Goal: Information Seeking & Learning: Learn about a topic

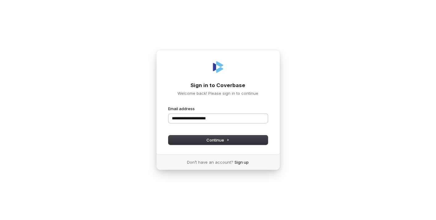
click at [168, 106] on button "submit" at bounding box center [168, 106] width 0 height 0
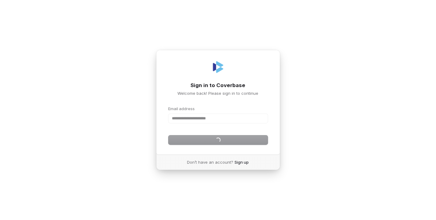
type input "**********"
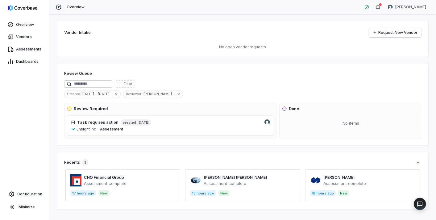
click at [213, 174] on span at bounding box center [242, 186] width 115 height 32
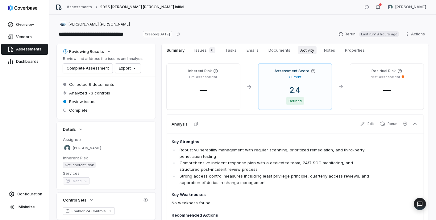
click at [310, 48] on span "Activity" at bounding box center [307, 50] width 19 height 8
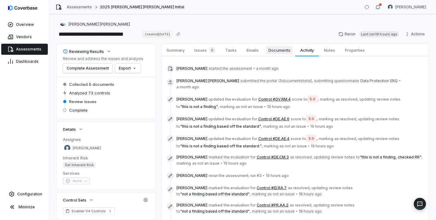
click at [279, 50] on span "Documents" at bounding box center [279, 50] width 27 height 8
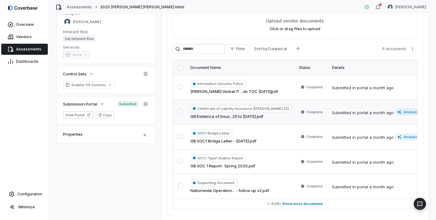
scroll to position [137, 0]
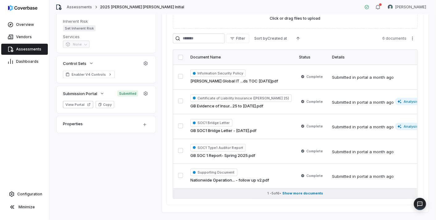
click at [290, 194] on span "Show more documents" at bounding box center [302, 193] width 41 height 5
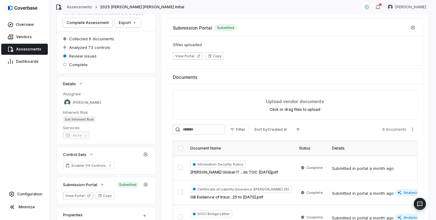
scroll to position [34, 0]
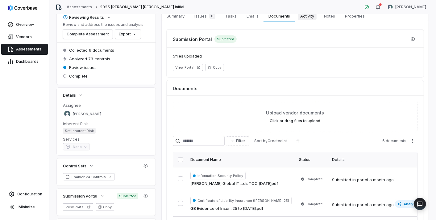
click at [308, 17] on span "Activity" at bounding box center [307, 16] width 19 height 8
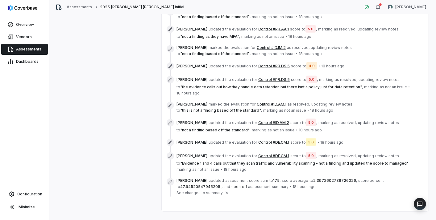
scroll to position [293, 0]
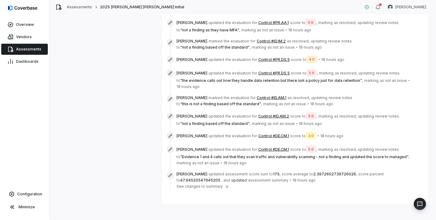
click at [258, 147] on button "Control #DE.CM.1" at bounding box center [273, 149] width 31 height 5
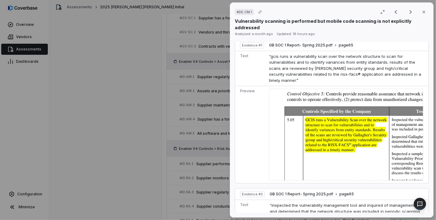
scroll to position [308, 0]
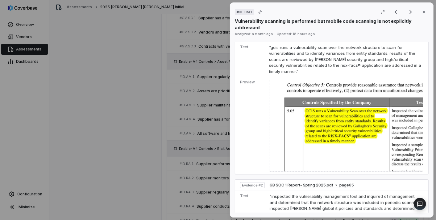
click at [393, 111] on img at bounding box center [346, 126] width 154 height 92
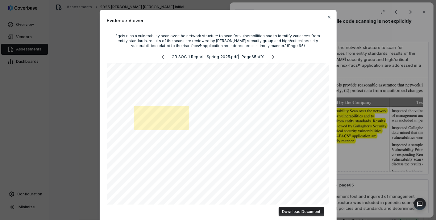
click at [381, 123] on div "Evidence Viewer "gcis runs a vulnerability scan over the network structure to s…" at bounding box center [218, 120] width 436 height 240
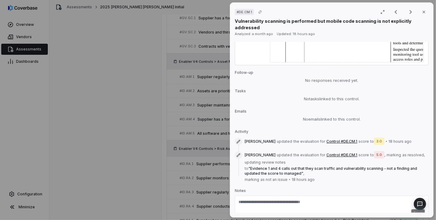
scroll to position [786, 0]
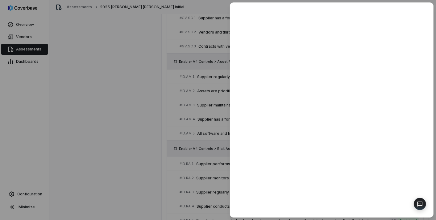
click at [144, 155] on div at bounding box center [218, 110] width 436 height 220
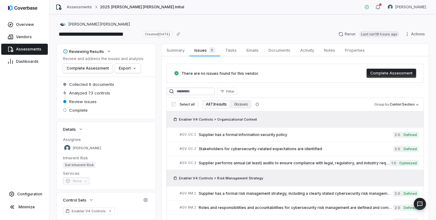
click at [29, 47] on span "Assessments" at bounding box center [28, 49] width 25 height 5
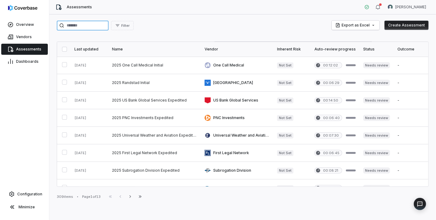
click at [90, 30] on input "search" at bounding box center [83, 26] width 52 height 10
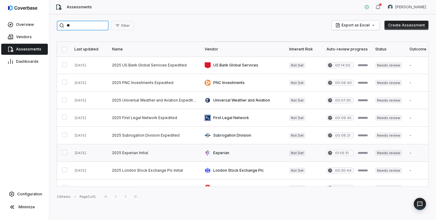
type input "**"
click at [119, 152] on link at bounding box center [154, 153] width 92 height 17
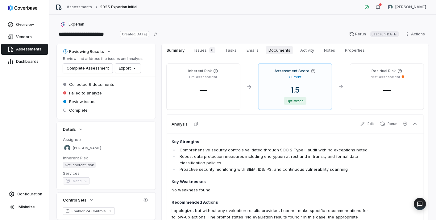
click at [280, 51] on span "Documents" at bounding box center [279, 50] width 27 height 8
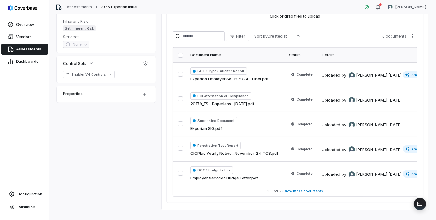
scroll to position [149, 0]
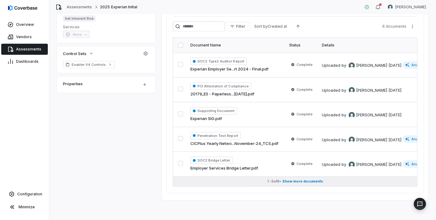
click at [297, 181] on button "1 - 5 of 6 • Show more documents" at bounding box center [295, 182] width 244 height 10
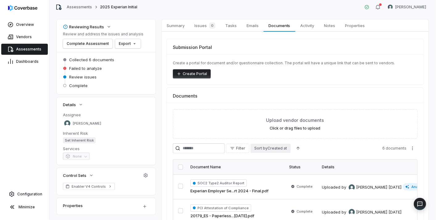
scroll to position [0, 0]
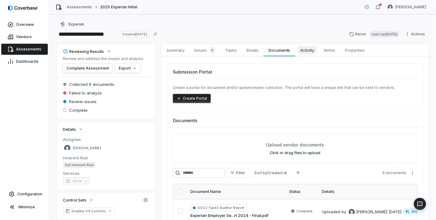
click at [310, 52] on span "Activity" at bounding box center [307, 50] width 19 height 8
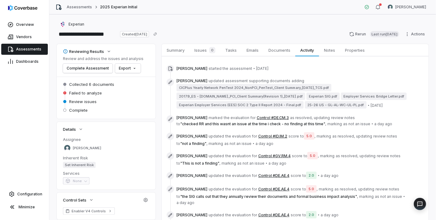
click at [210, 58] on div "Brittany Durbin started the assessment • 14 days ago Brittany Durbin updated as…" at bounding box center [295, 154] width 267 height 196
click at [207, 54] on span "Issues 0" at bounding box center [205, 50] width 26 height 9
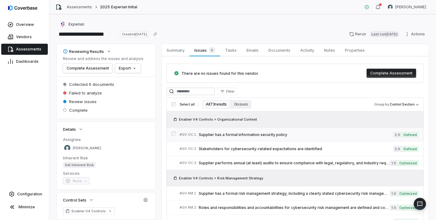
click at [222, 133] on span "Supplier has a formal information security policy" at bounding box center [296, 135] width 194 height 5
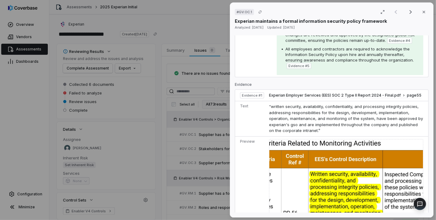
scroll to position [308, 0]
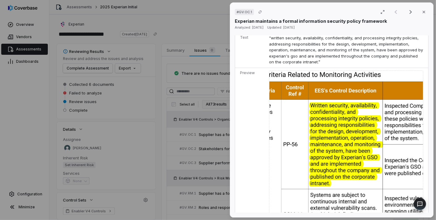
click at [180, 167] on div "# GV.OC.1 Result 1 of 25 Close Experian maintains a formal information security…" at bounding box center [218, 110] width 436 height 220
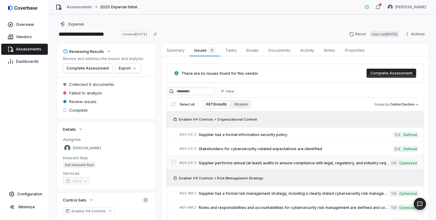
click at [240, 162] on span "Supplier performs annual (at least) audits to ensure compliance with legal, reg…" at bounding box center [294, 163] width 191 height 5
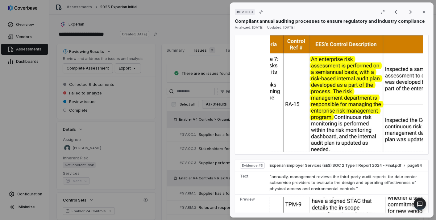
scroll to position [685, 0]
click at [209, 147] on div "# GV.OC.3 Result 3 of 25 Close Compliant annual auditing processes to ensure re…" at bounding box center [218, 110] width 436 height 220
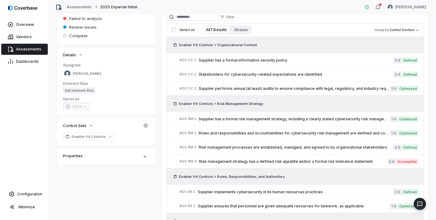
scroll to position [171, 0]
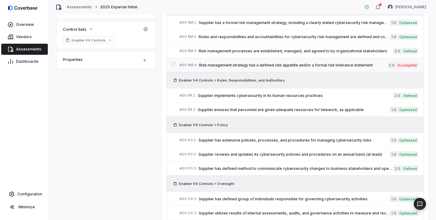
click at [289, 63] on span "Risk management strategy has a defined risk appetite and/or a formal risk toler…" at bounding box center [293, 65] width 188 height 5
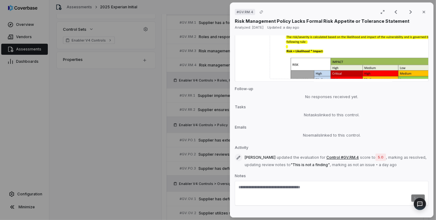
scroll to position [714, 0]
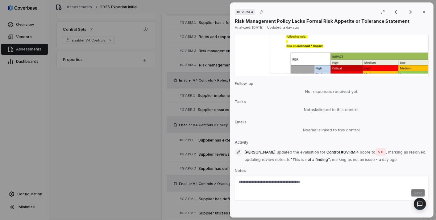
click at [199, 150] on div "# GV.RM.4 Result 7 of 25 Close Risk Management Policy Lacks Formal Risk Appetit…" at bounding box center [218, 110] width 436 height 220
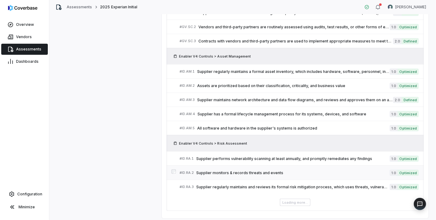
scroll to position [417, 0]
